Goal: Task Accomplishment & Management: Use online tool/utility

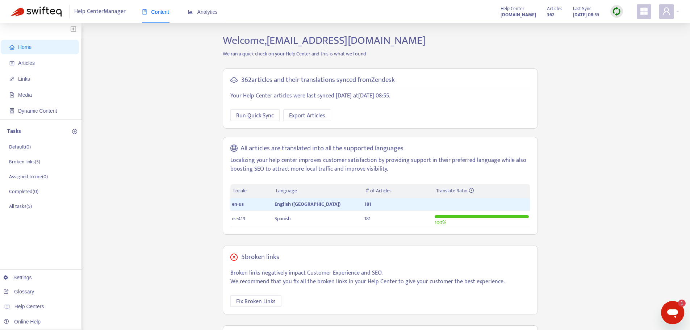
click at [620, 13] on img at bounding box center [616, 11] width 9 height 9
click at [629, 24] on link "Quick Sync" at bounding box center [631, 26] width 31 height 8
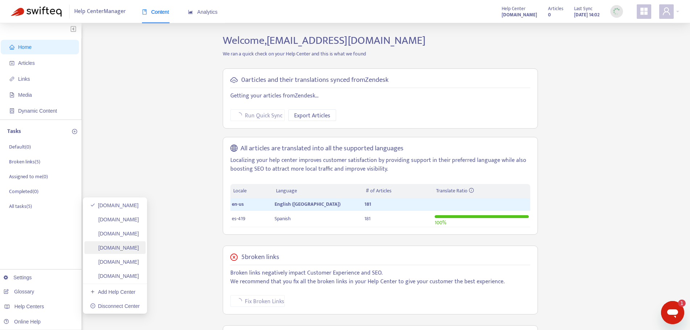
click at [129, 245] on link "[DOMAIN_NAME]" at bounding box center [114, 248] width 49 height 6
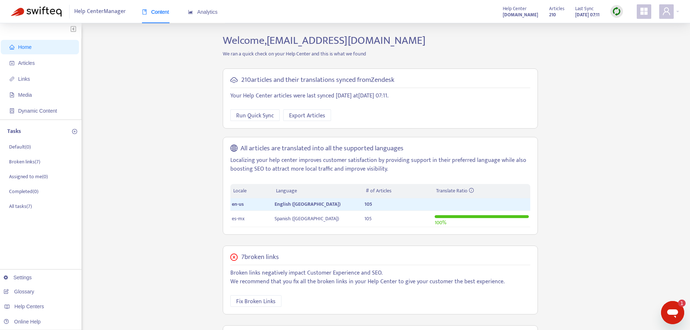
click at [614, 12] on img at bounding box center [616, 11] width 9 height 9
click at [620, 25] on link "Quick Sync" at bounding box center [631, 26] width 31 height 8
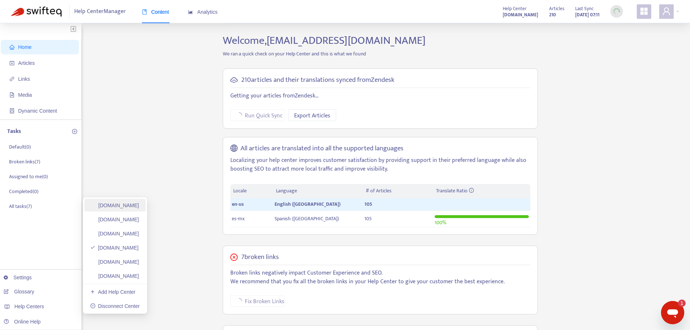
click at [118, 207] on link "[DOMAIN_NAME]" at bounding box center [114, 205] width 49 height 6
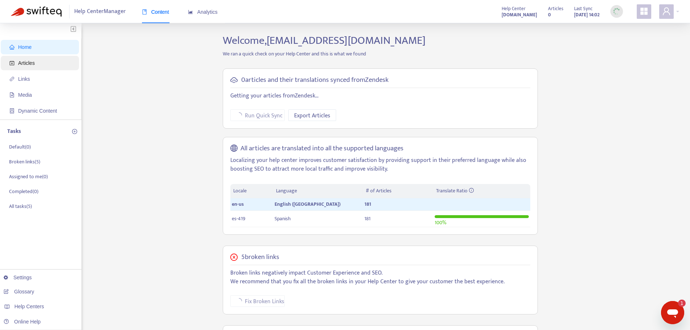
click at [21, 63] on span "Articles" at bounding box center [26, 63] width 17 height 6
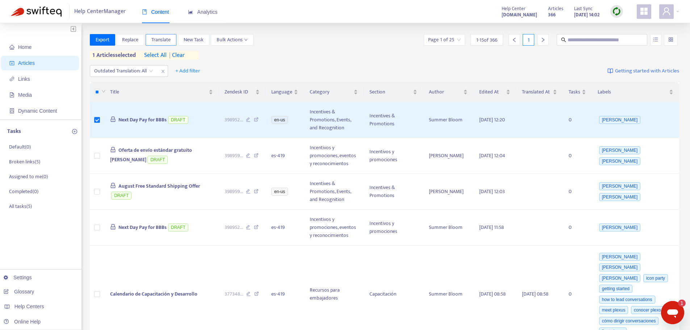
click at [162, 37] on span "Translate" at bounding box center [160, 40] width 19 height 8
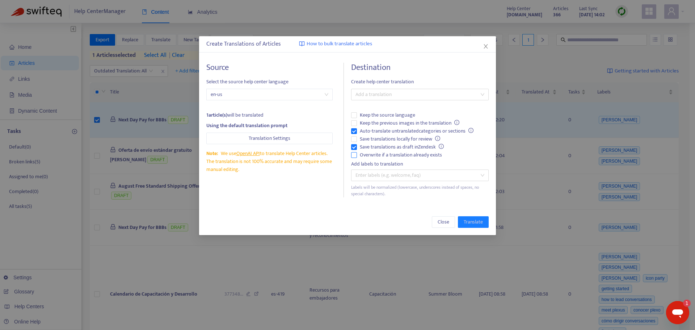
click at [385, 155] on span "Overwrite if a translation already exists" at bounding box center [401, 155] width 88 height 8
click at [368, 129] on span "Auto-translate untranslated categories or sections" at bounding box center [416, 131] width 119 height 8
click at [371, 97] on div at bounding box center [416, 94] width 127 height 9
click at [382, 118] on div "Spanish ( es-419 )" at bounding box center [420, 121] width 126 height 8
click at [471, 223] on span "Translate" at bounding box center [473, 222] width 19 height 8
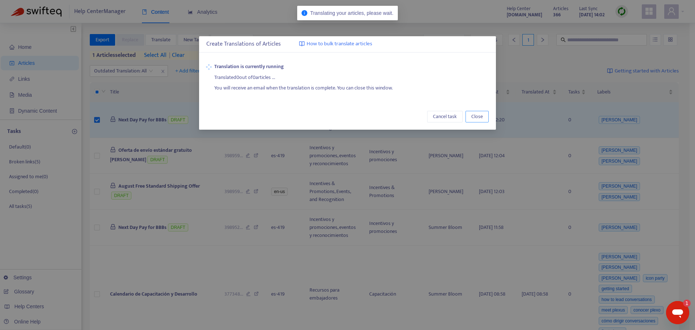
click at [479, 113] on span "Close" at bounding box center [477, 117] width 12 height 8
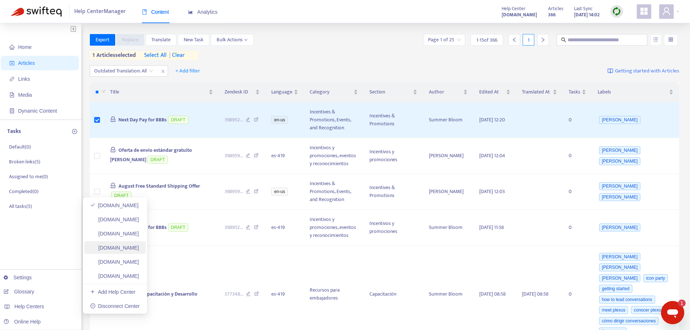
click at [139, 245] on link "[DOMAIN_NAME]" at bounding box center [114, 248] width 49 height 6
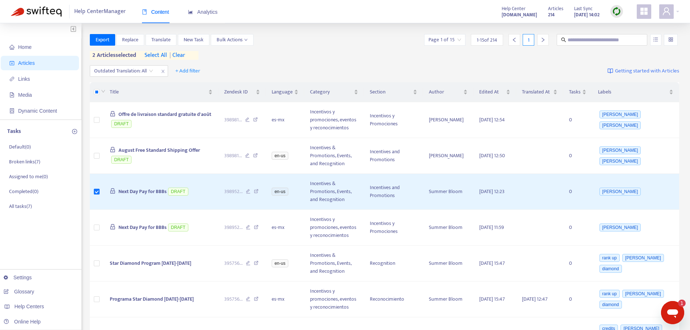
click at [178, 56] on span "| clear" at bounding box center [176, 55] width 18 height 9
click at [166, 40] on span "Translate" at bounding box center [160, 40] width 19 height 8
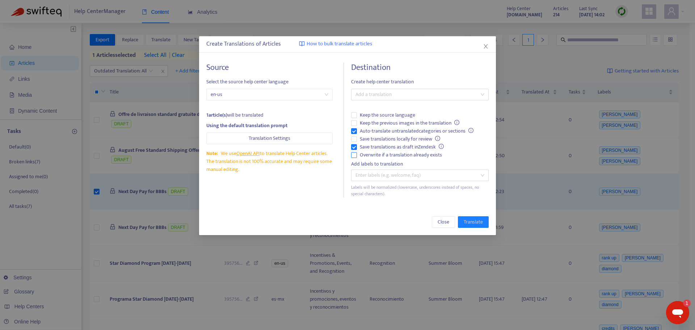
click at [400, 152] on span "Overwrite if a translation already exists" at bounding box center [401, 155] width 88 height 8
click at [387, 127] on span "Auto-translate untranslated categories or sections" at bounding box center [416, 131] width 119 height 8
click at [383, 92] on div at bounding box center [416, 94] width 127 height 9
click at [386, 121] on div "Spanish ([GEOGRAPHIC_DATA]) ( es-mx )" at bounding box center [420, 121] width 126 height 8
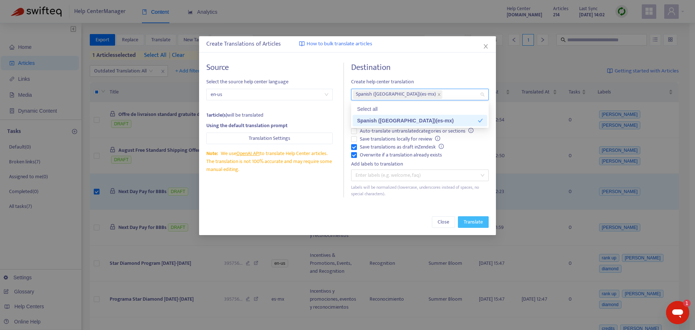
click at [474, 221] on span "Translate" at bounding box center [473, 222] width 19 height 8
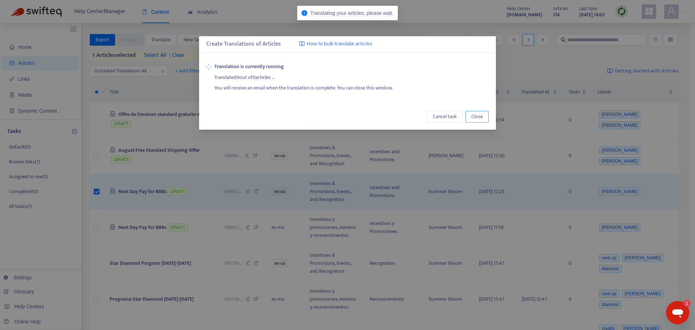
click at [476, 114] on span "Close" at bounding box center [477, 117] width 12 height 8
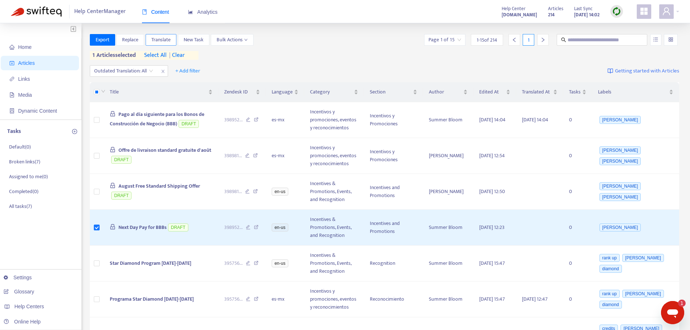
click at [157, 39] on span "Translate" at bounding box center [160, 40] width 19 height 8
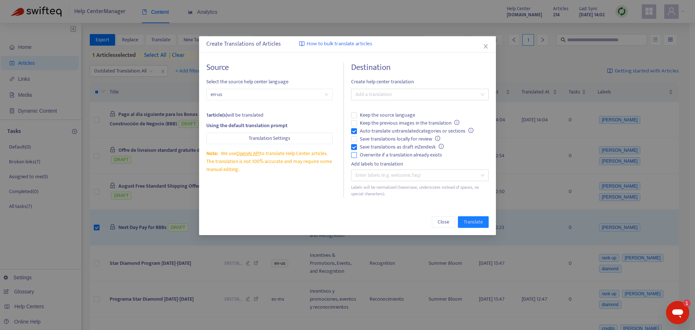
click at [383, 154] on span "Overwrite if a translation already exists" at bounding box center [401, 155] width 88 height 8
click at [371, 131] on span "Auto-translate untranslated categories or sections" at bounding box center [416, 131] width 119 height 8
click at [379, 90] on div at bounding box center [416, 94] width 127 height 9
click at [387, 119] on div "Spanish ([GEOGRAPHIC_DATA]) ( es-mx )" at bounding box center [420, 121] width 126 height 8
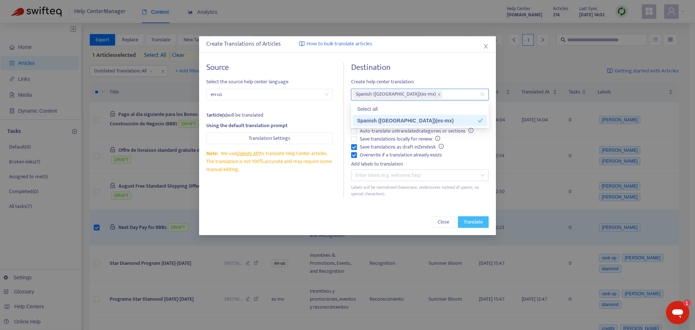
click at [472, 222] on span "Translate" at bounding box center [473, 222] width 19 height 8
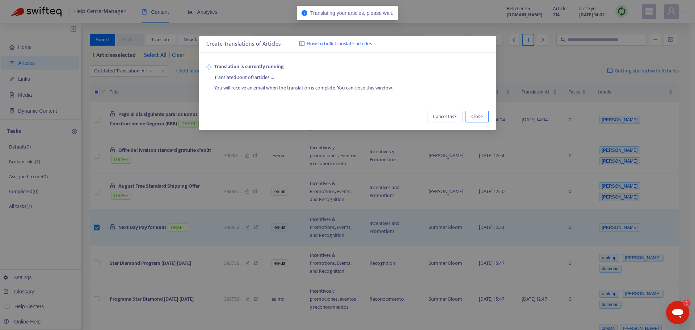
click at [477, 115] on span "Close" at bounding box center [477, 117] width 12 height 8
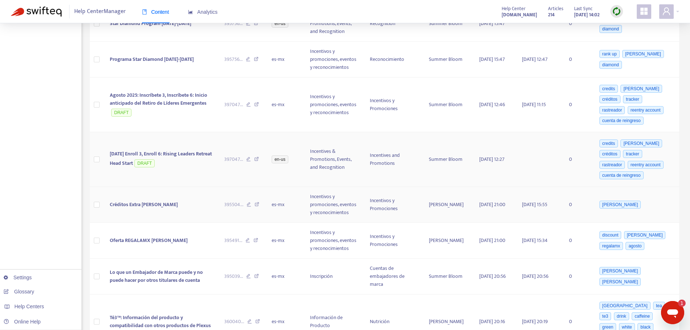
scroll to position [253, 0]
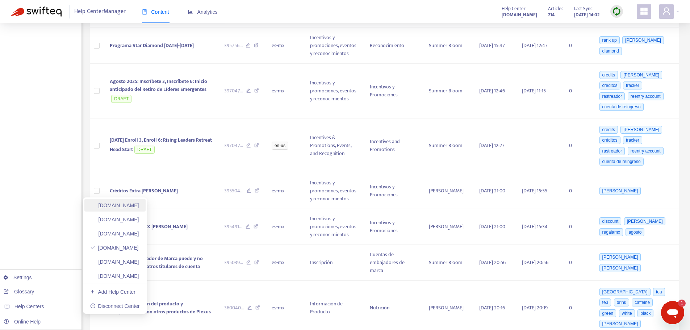
click at [139, 204] on link "[DOMAIN_NAME]" at bounding box center [114, 205] width 49 height 6
